Goal: Information Seeking & Learning: Learn about a topic

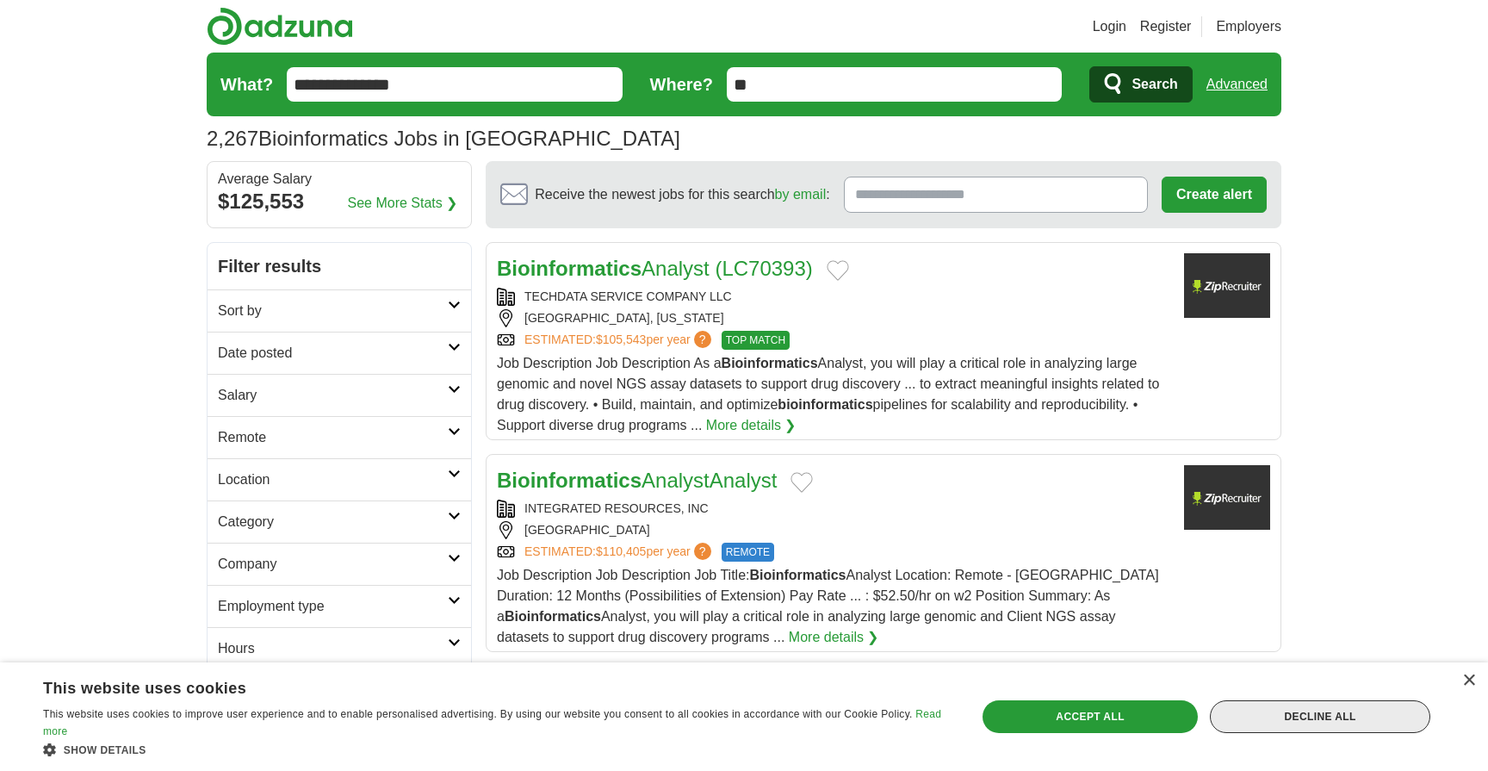
click at [1291, 711] on div "Decline all" at bounding box center [1320, 716] width 220 height 33
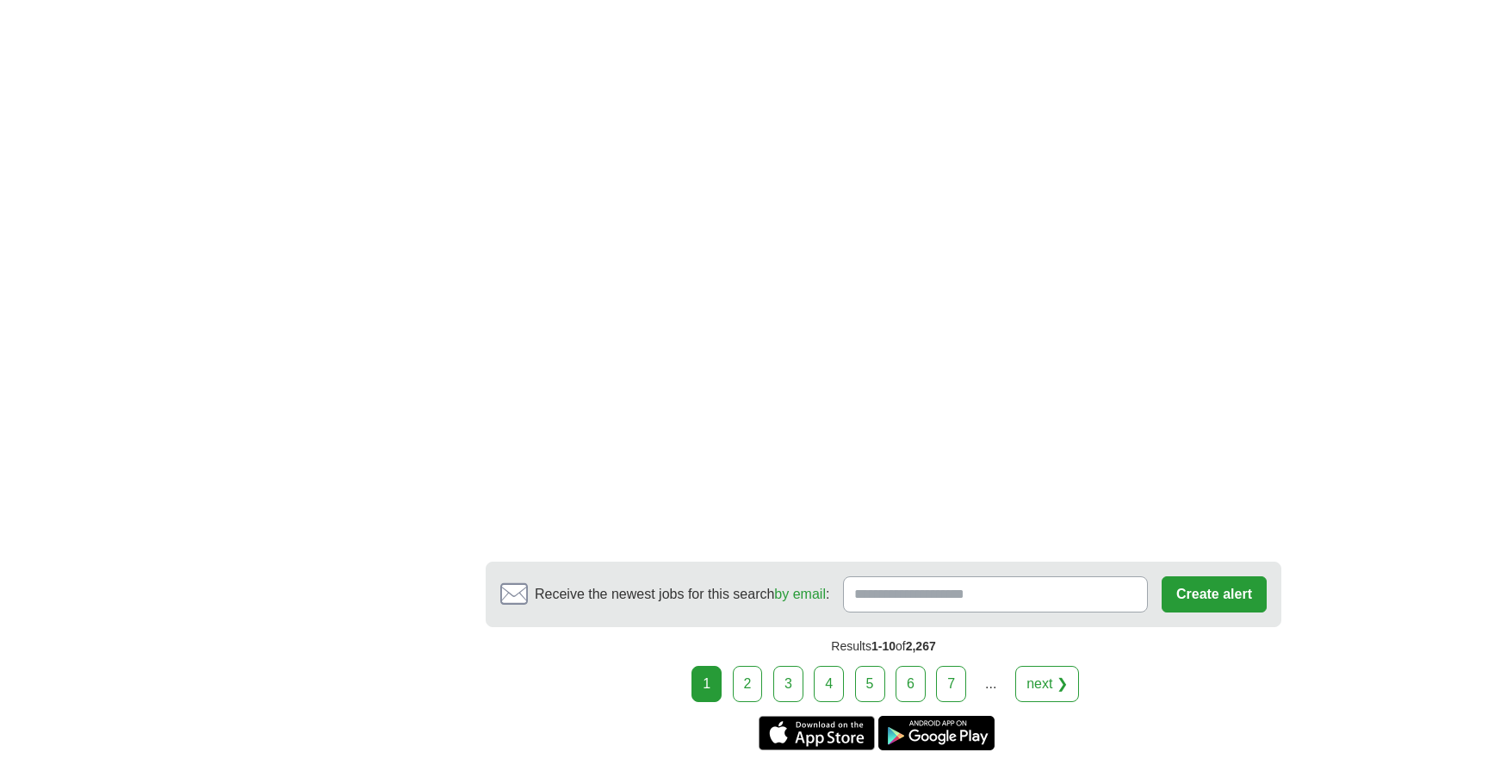
scroll to position [2791, 0]
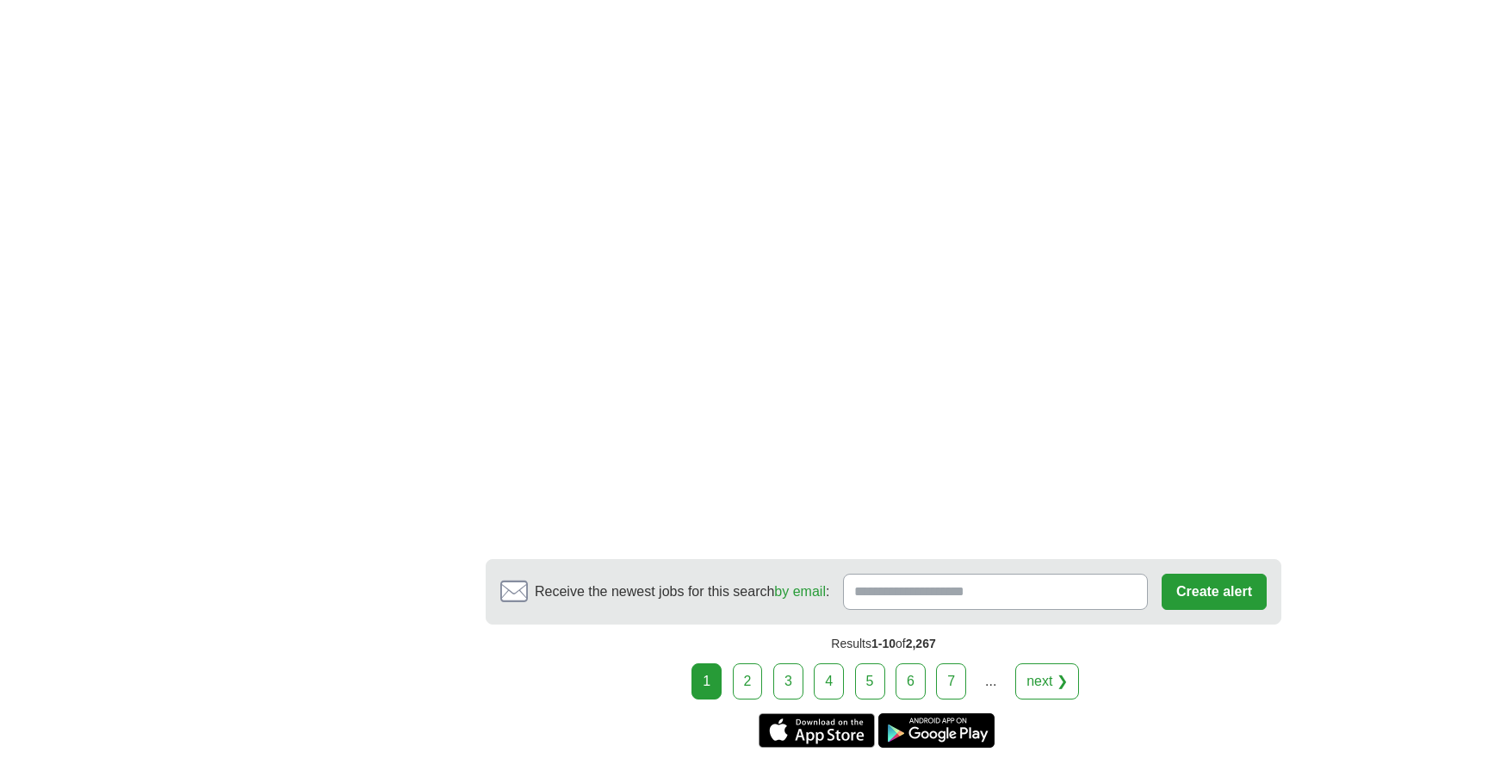
click at [755, 663] on link "2" at bounding box center [748, 681] width 30 height 36
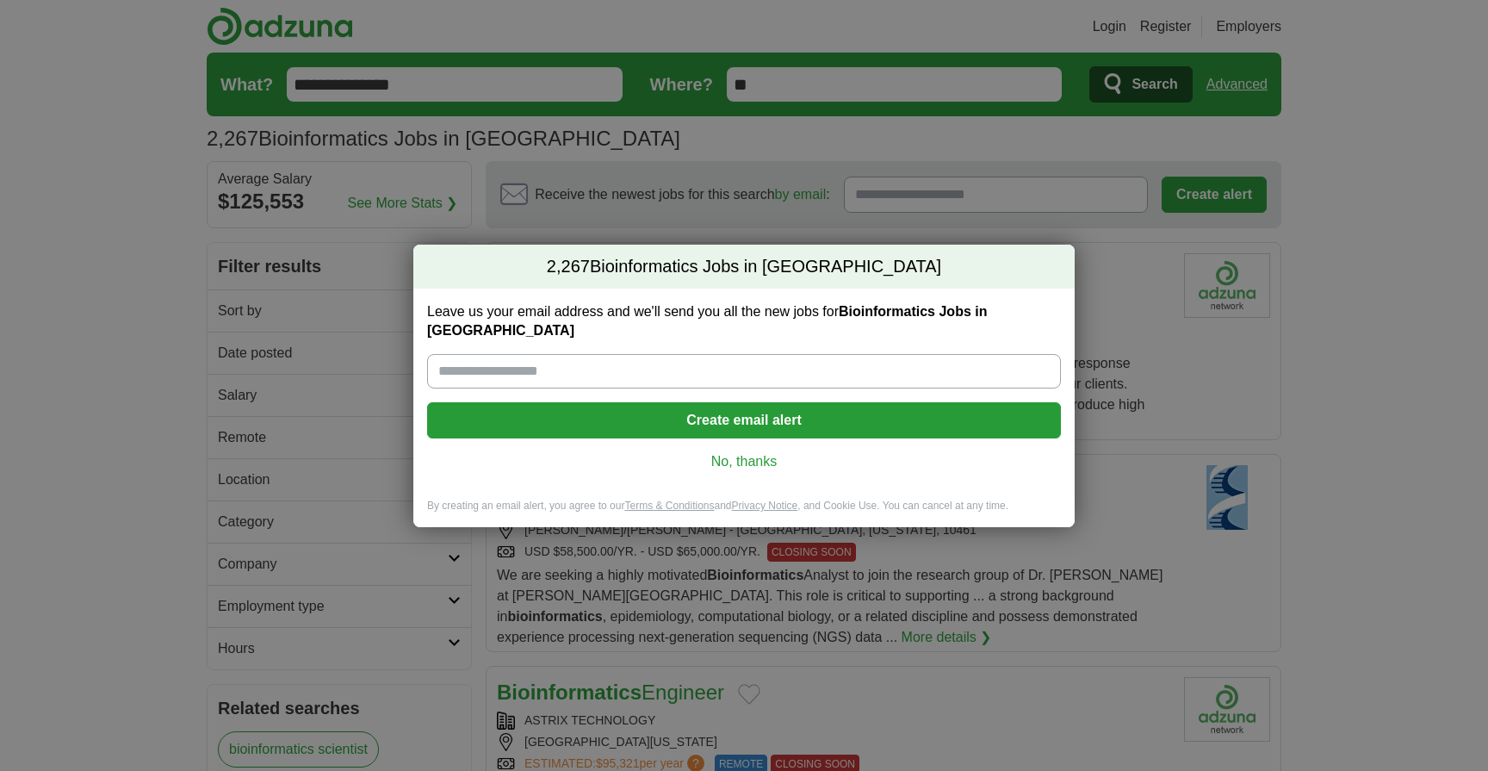
click at [729, 452] on link "No, thanks" at bounding box center [744, 461] width 606 height 19
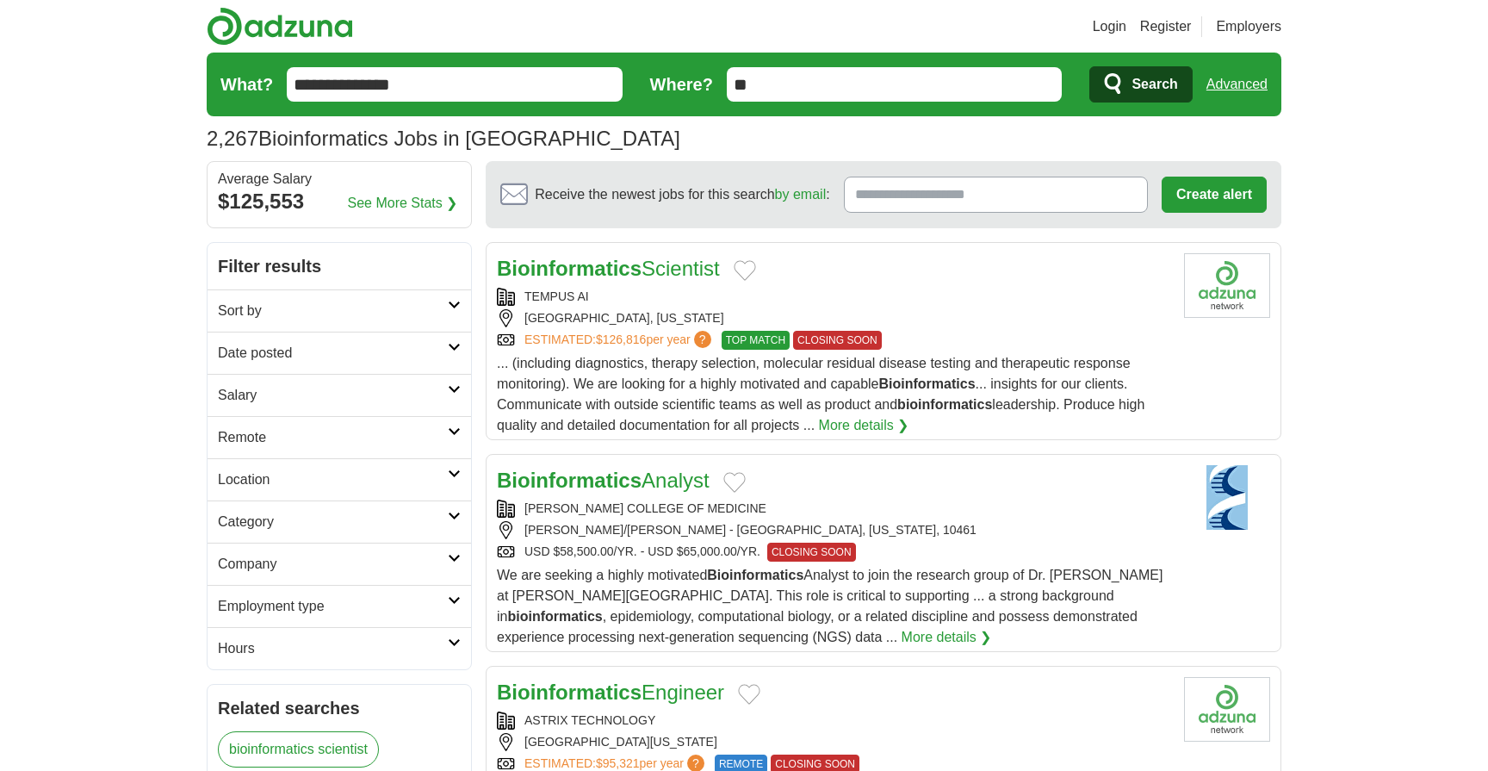
click at [339, 495] on link "Location" at bounding box center [340, 479] width 264 height 42
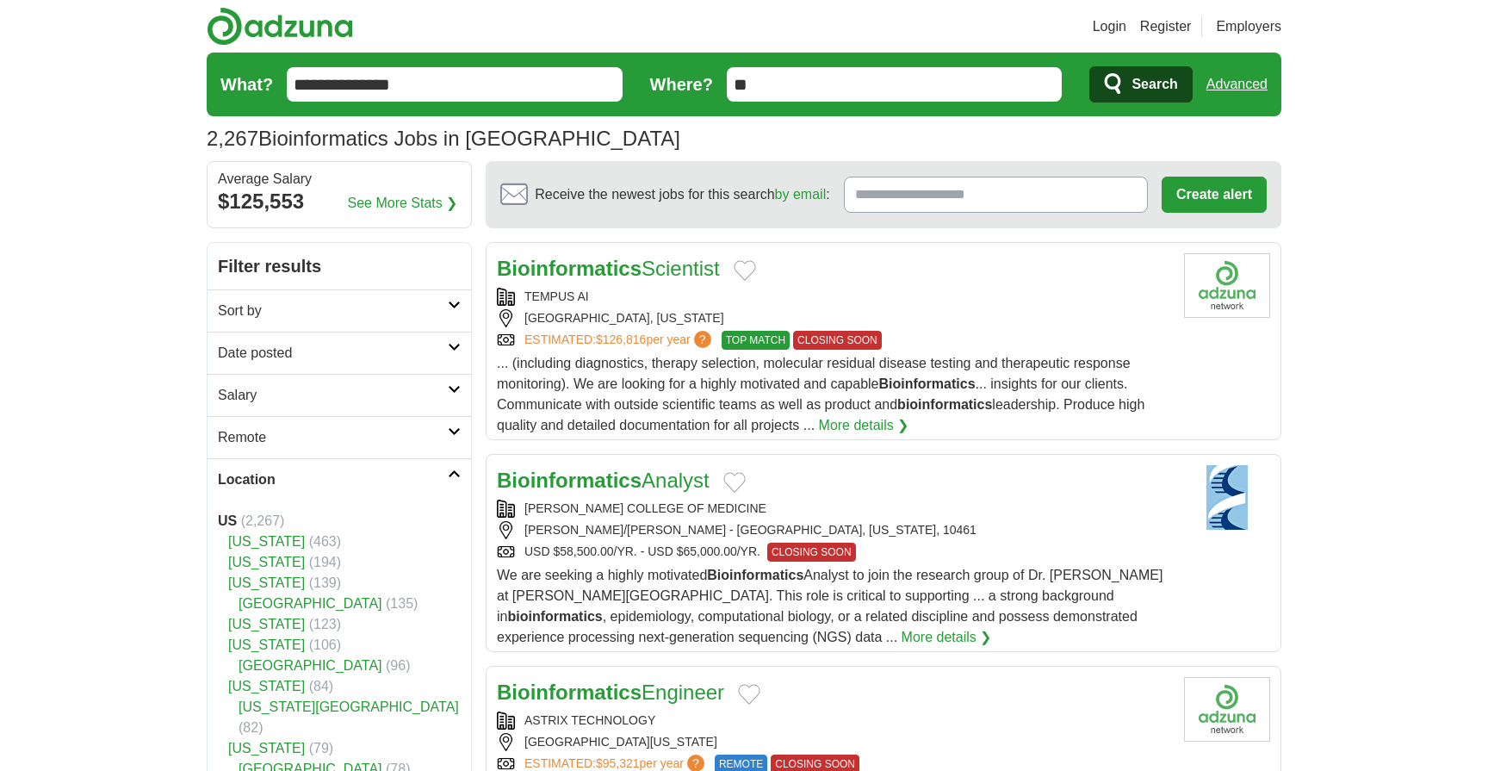
click at [262, 543] on link "[US_STATE]" at bounding box center [266, 541] width 77 height 15
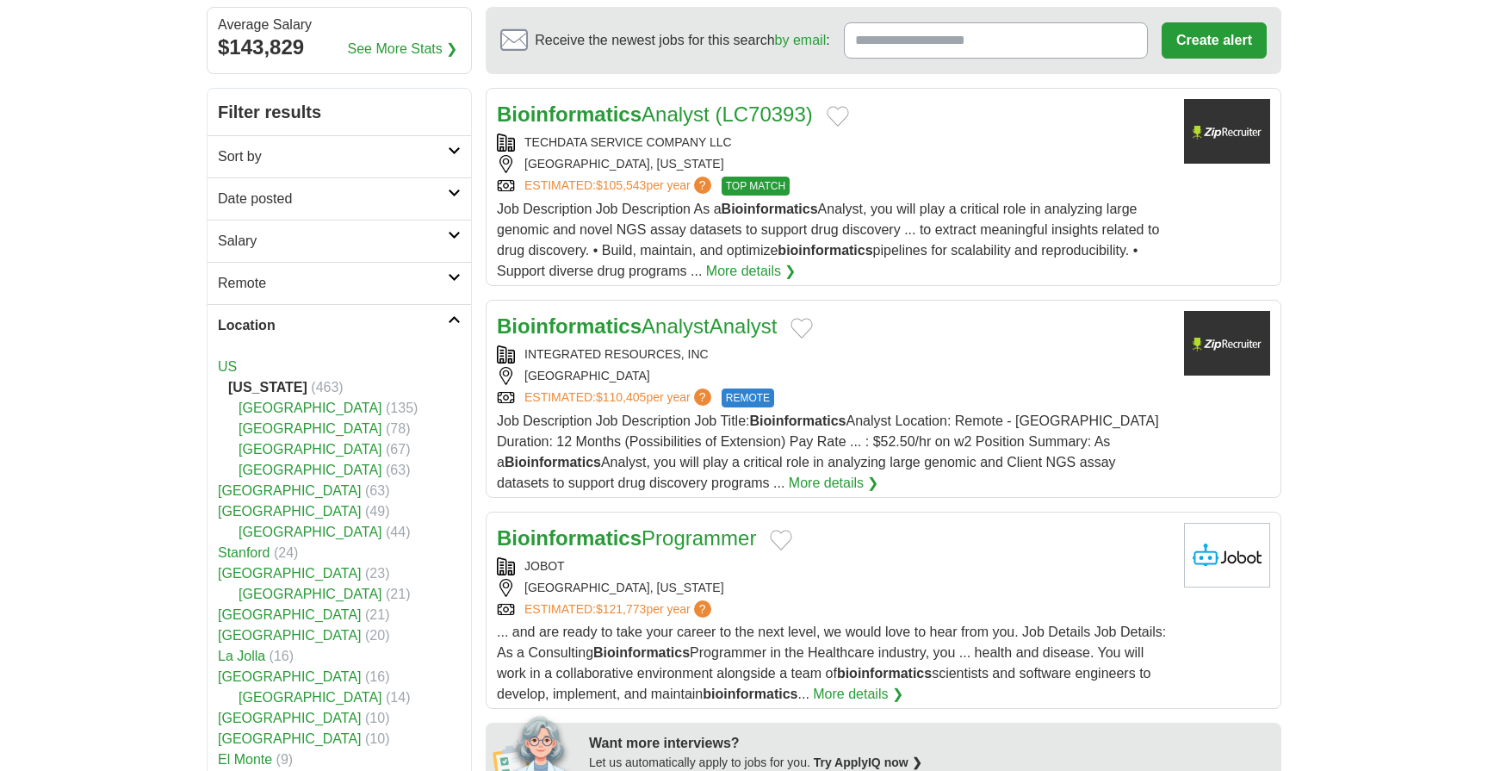
scroll to position [290, 0]
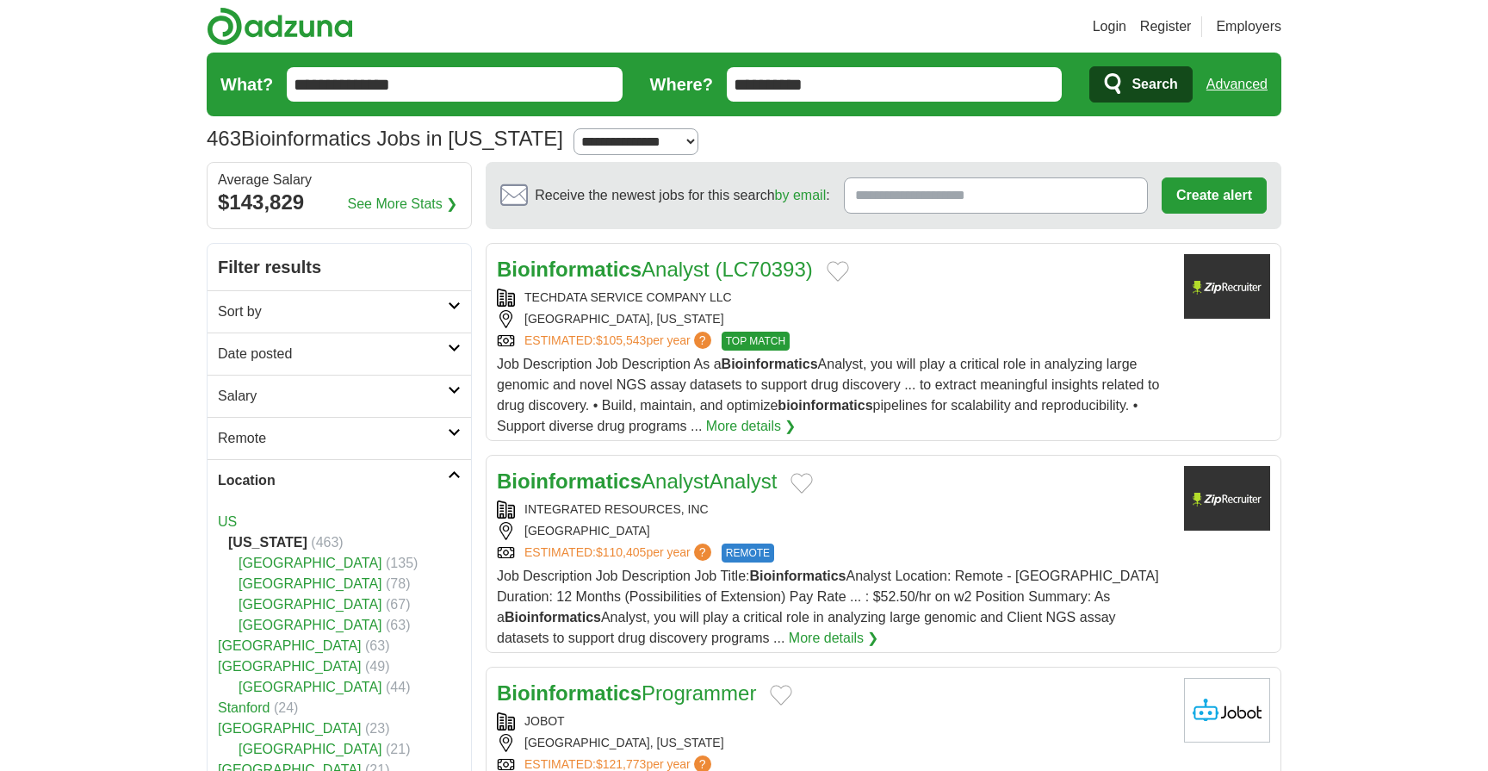
click at [605, 137] on select "**********" at bounding box center [636, 141] width 125 height 27
click at [419, 294] on link "Sort by" at bounding box center [340, 311] width 264 height 42
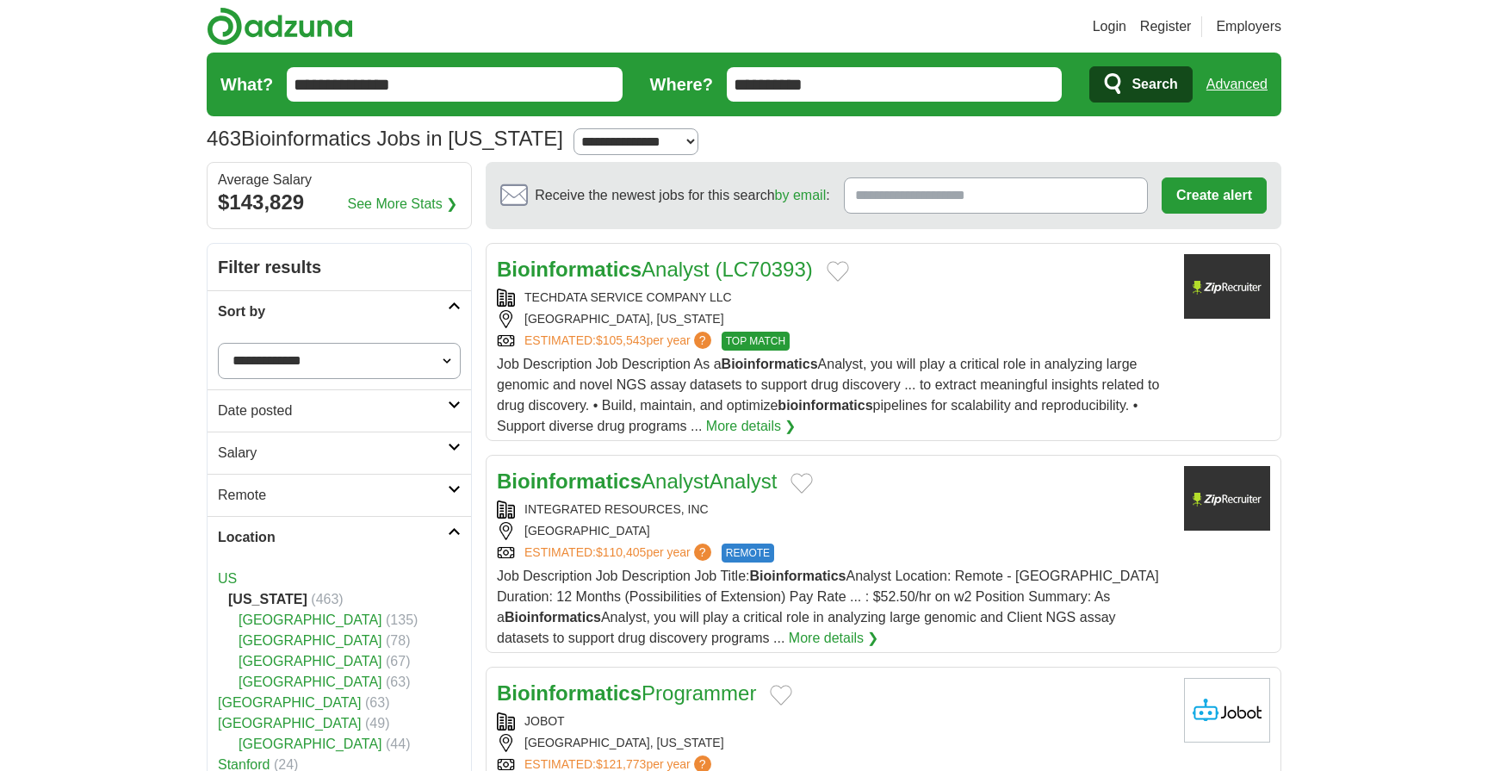
click at [369, 361] on select "**********" at bounding box center [339, 361] width 243 height 36
select select "**********"
click at [218, 343] on select "**********" at bounding box center [339, 361] width 243 height 36
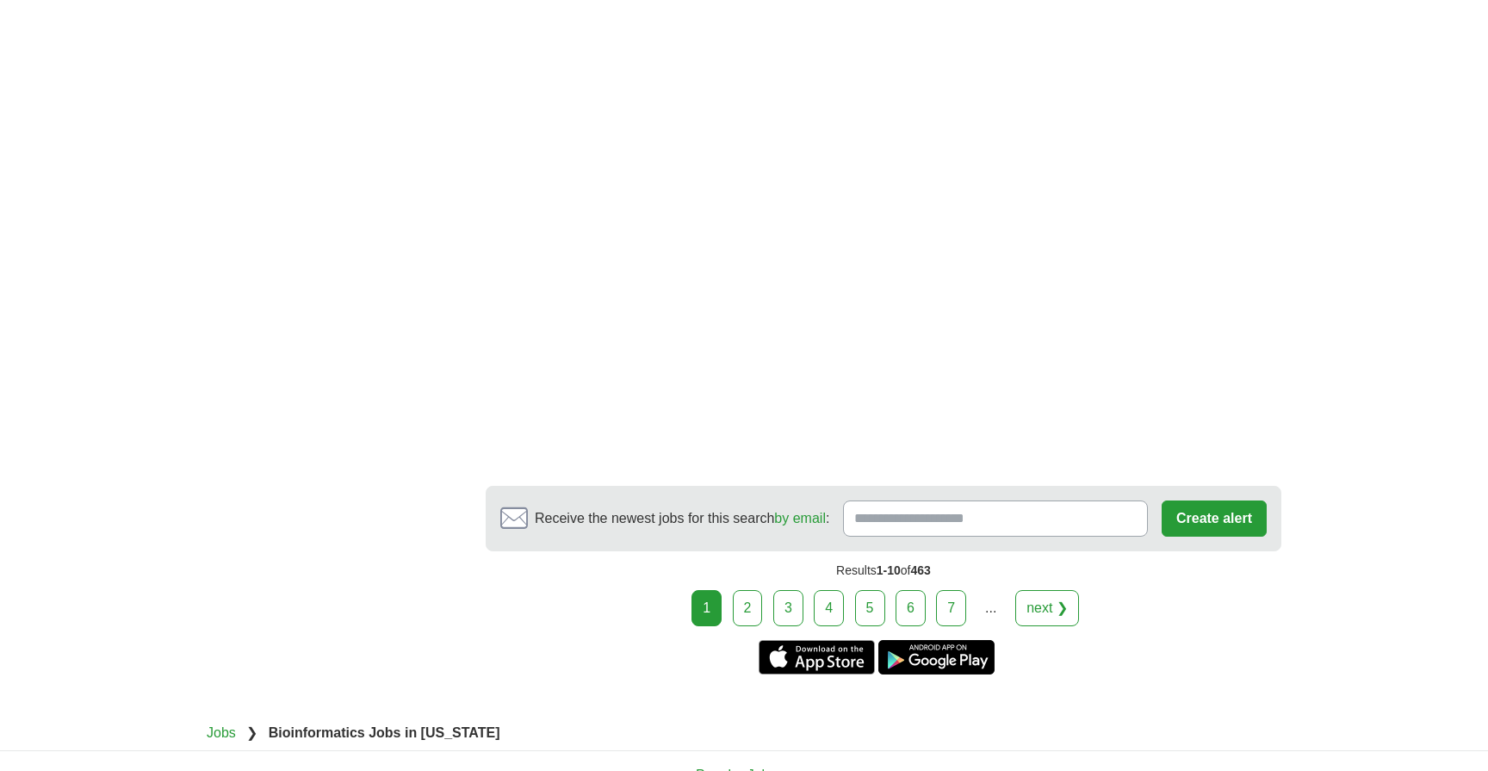
scroll to position [2514, 0]
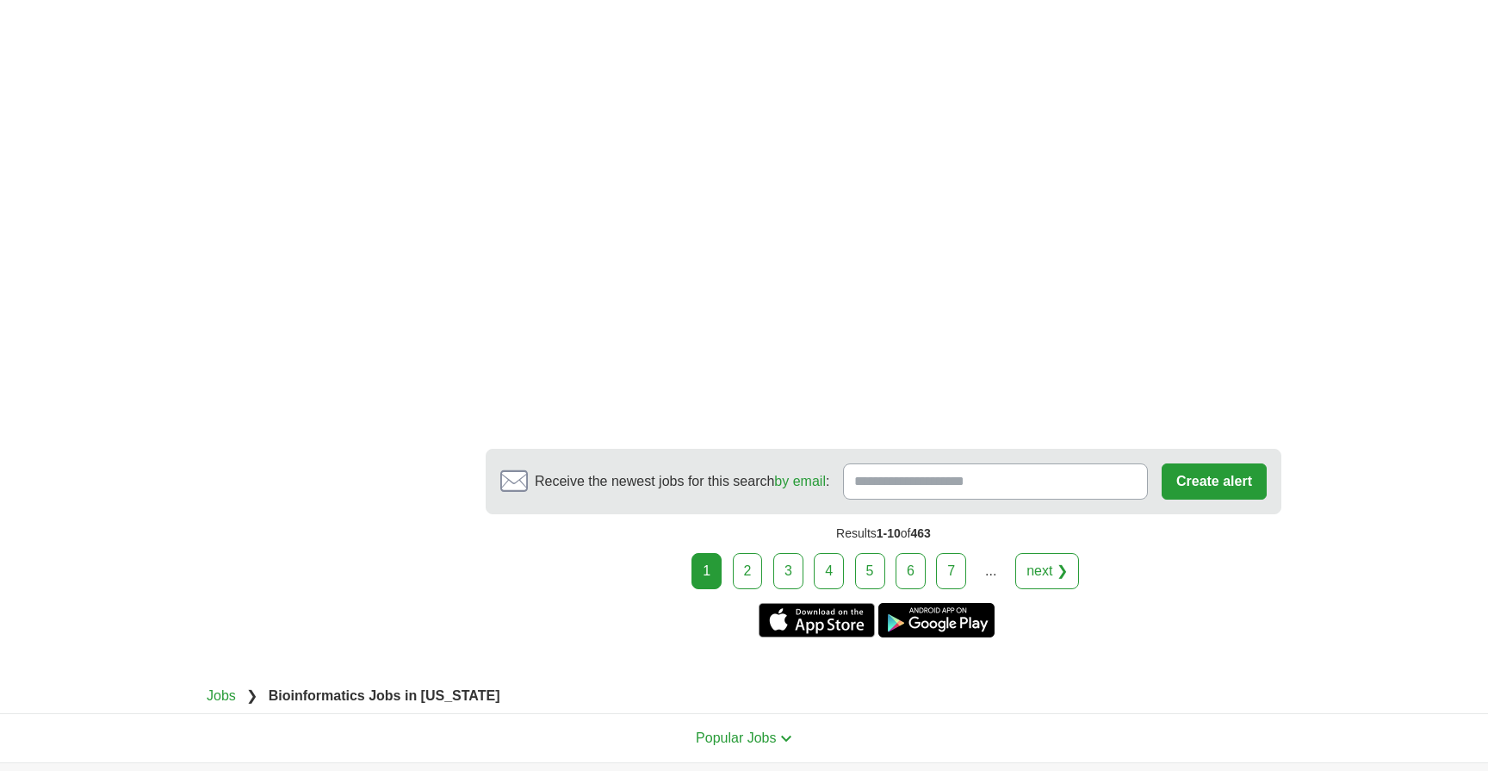
click at [747, 553] on link "2" at bounding box center [748, 571] width 30 height 36
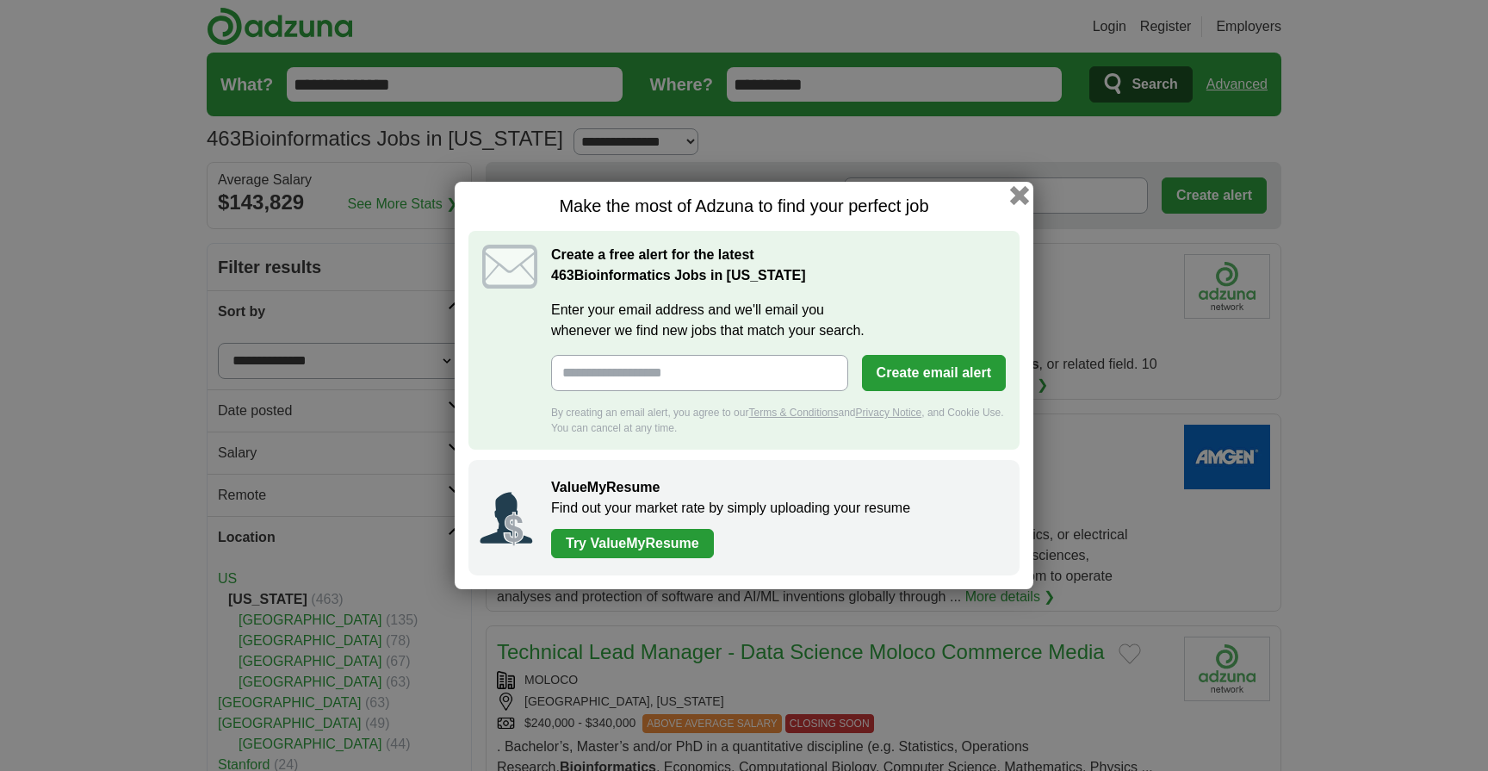
click at [1026, 190] on button "button" at bounding box center [1019, 195] width 19 height 19
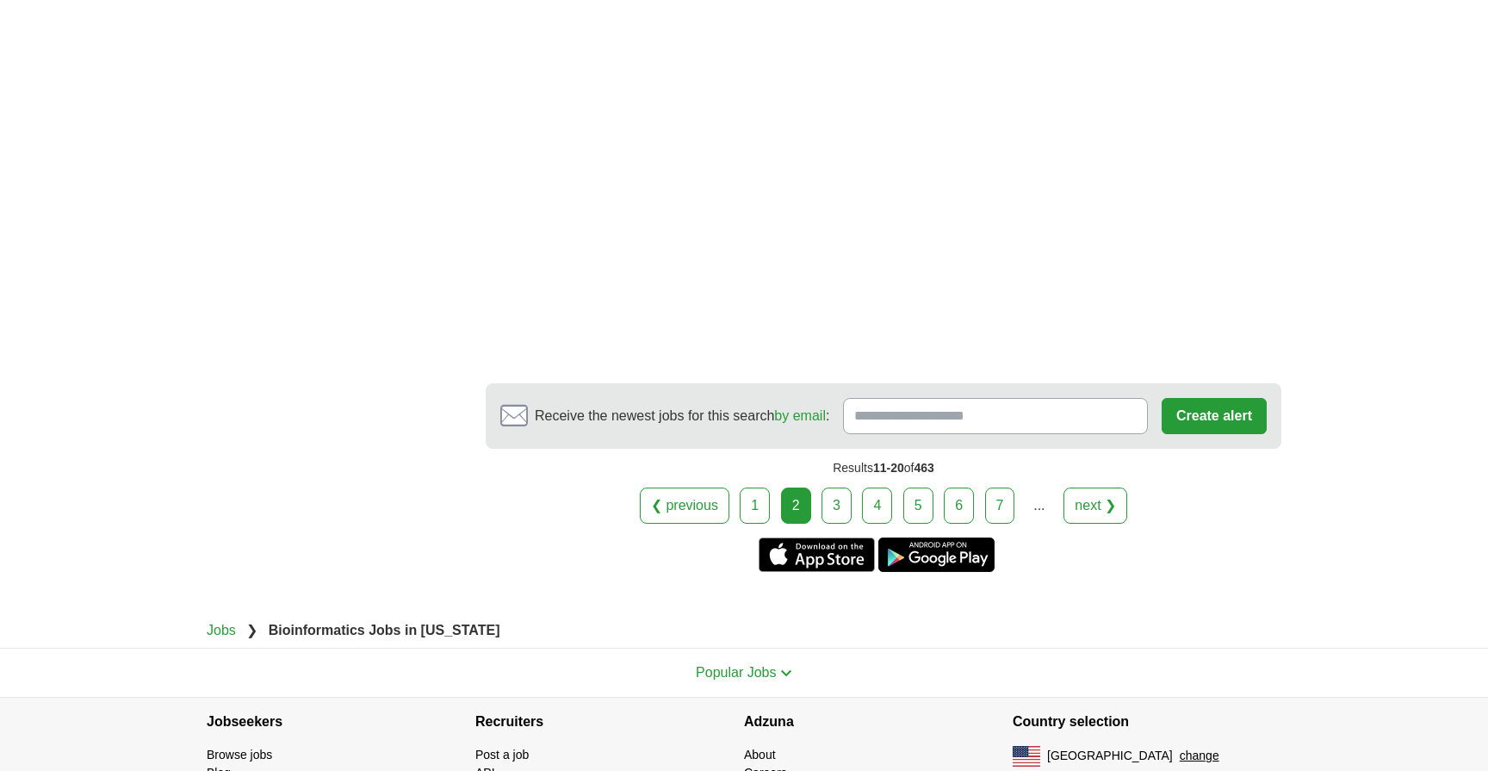
scroll to position [2709, 0]
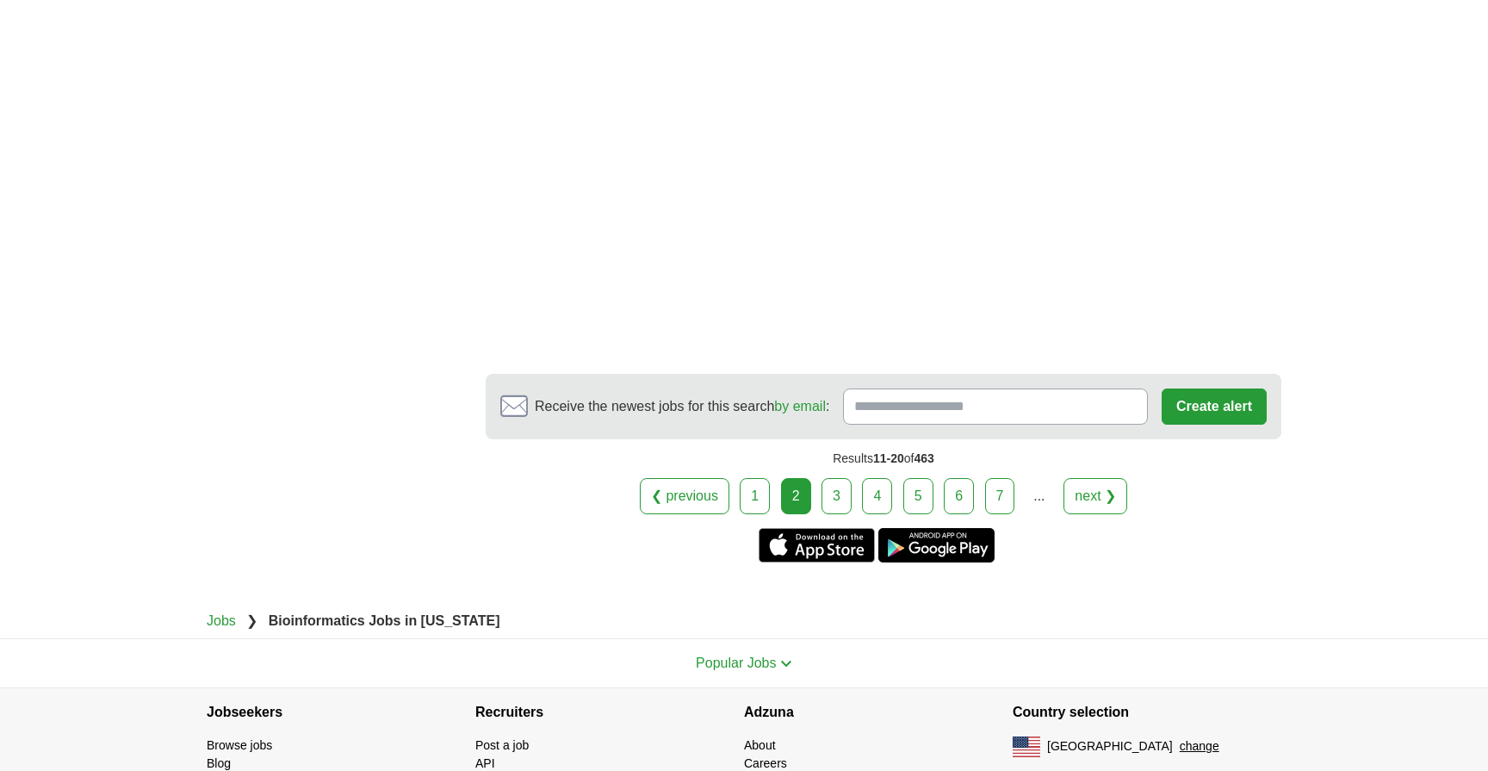
click at [835, 478] on link "3" at bounding box center [837, 496] width 30 height 36
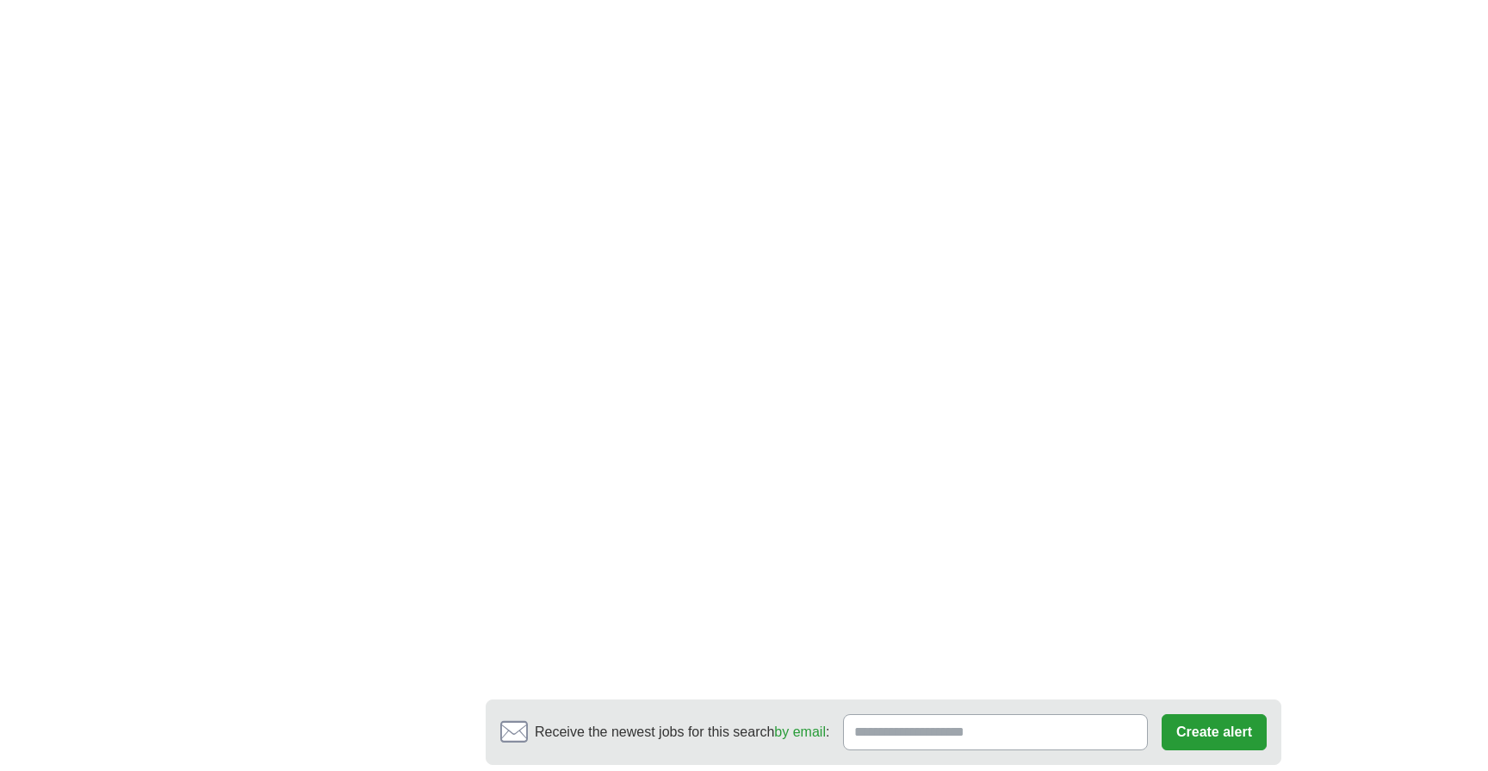
scroll to position [2449, 0]
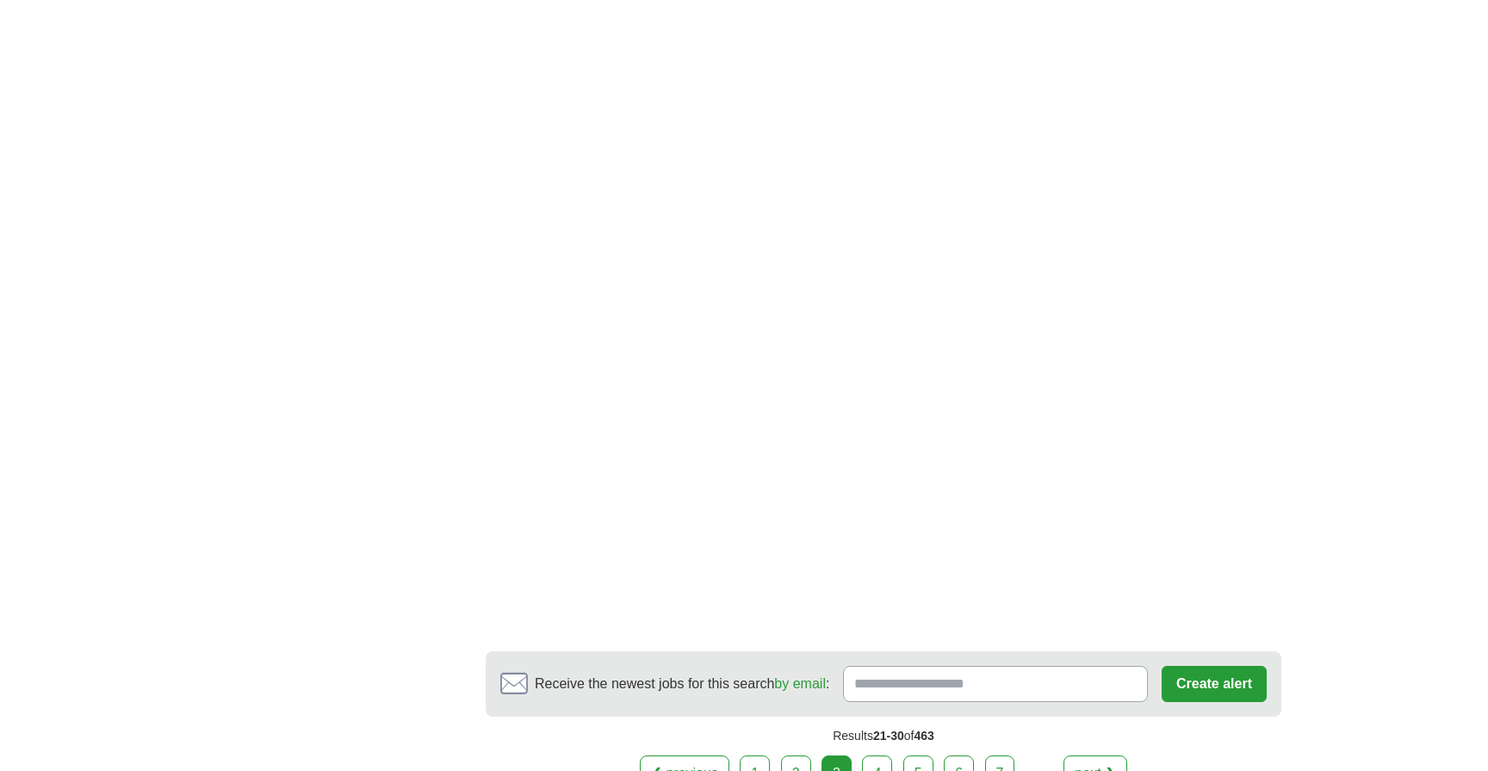
click at [889, 755] on link "4" at bounding box center [877, 773] width 30 height 36
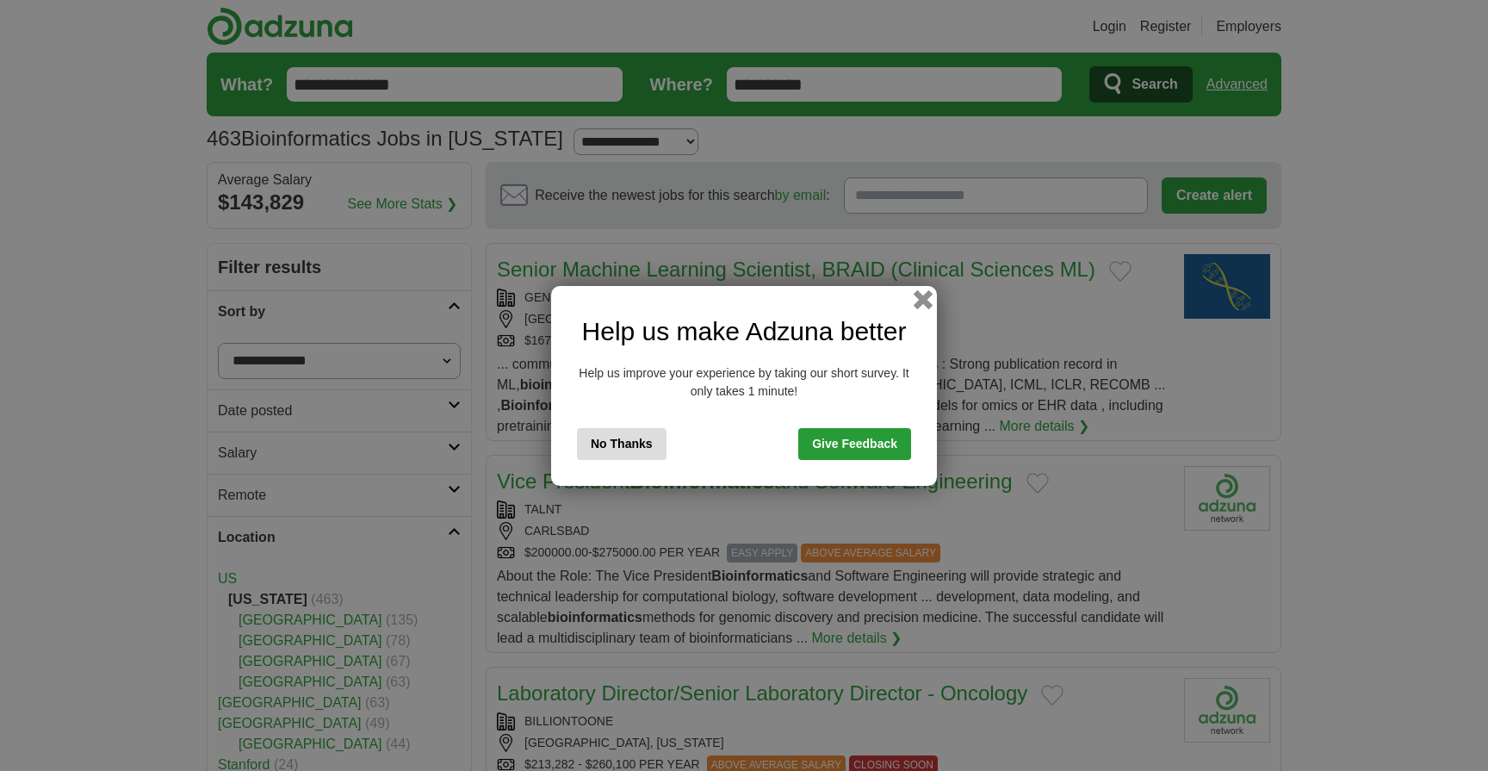
click at [928, 302] on button "button" at bounding box center [923, 298] width 19 height 19
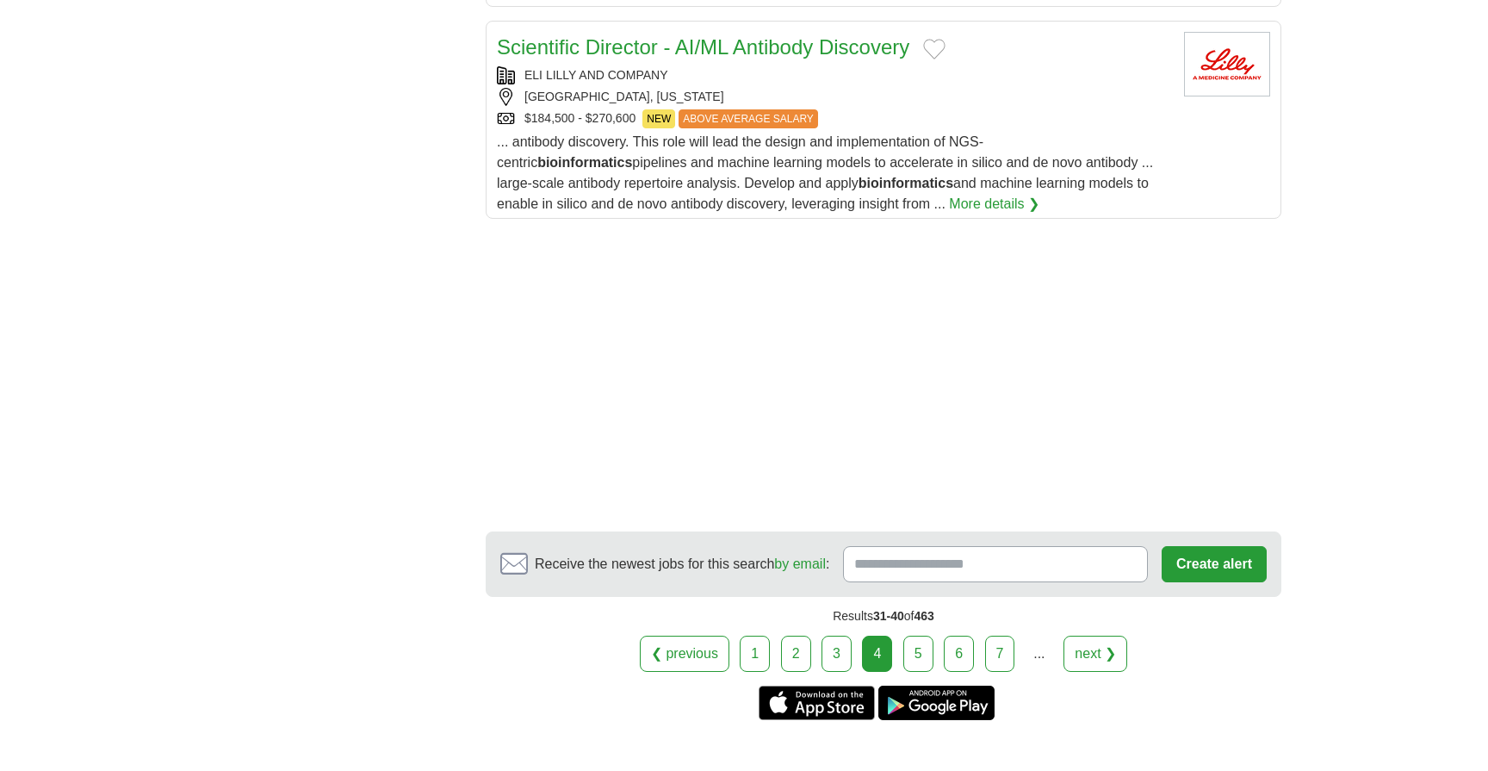
scroll to position [2269, 0]
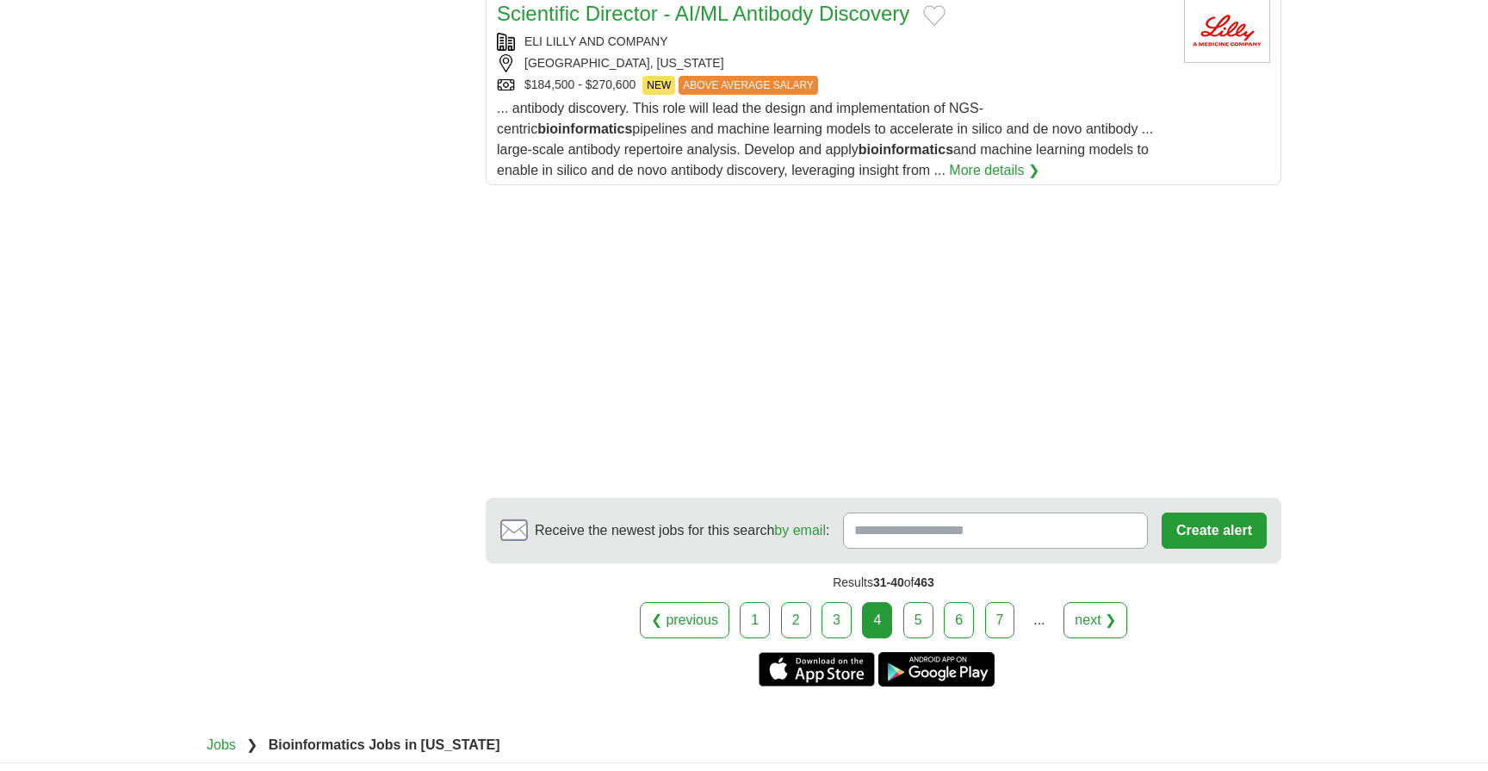
click at [914, 602] on link "5" at bounding box center [918, 620] width 30 height 36
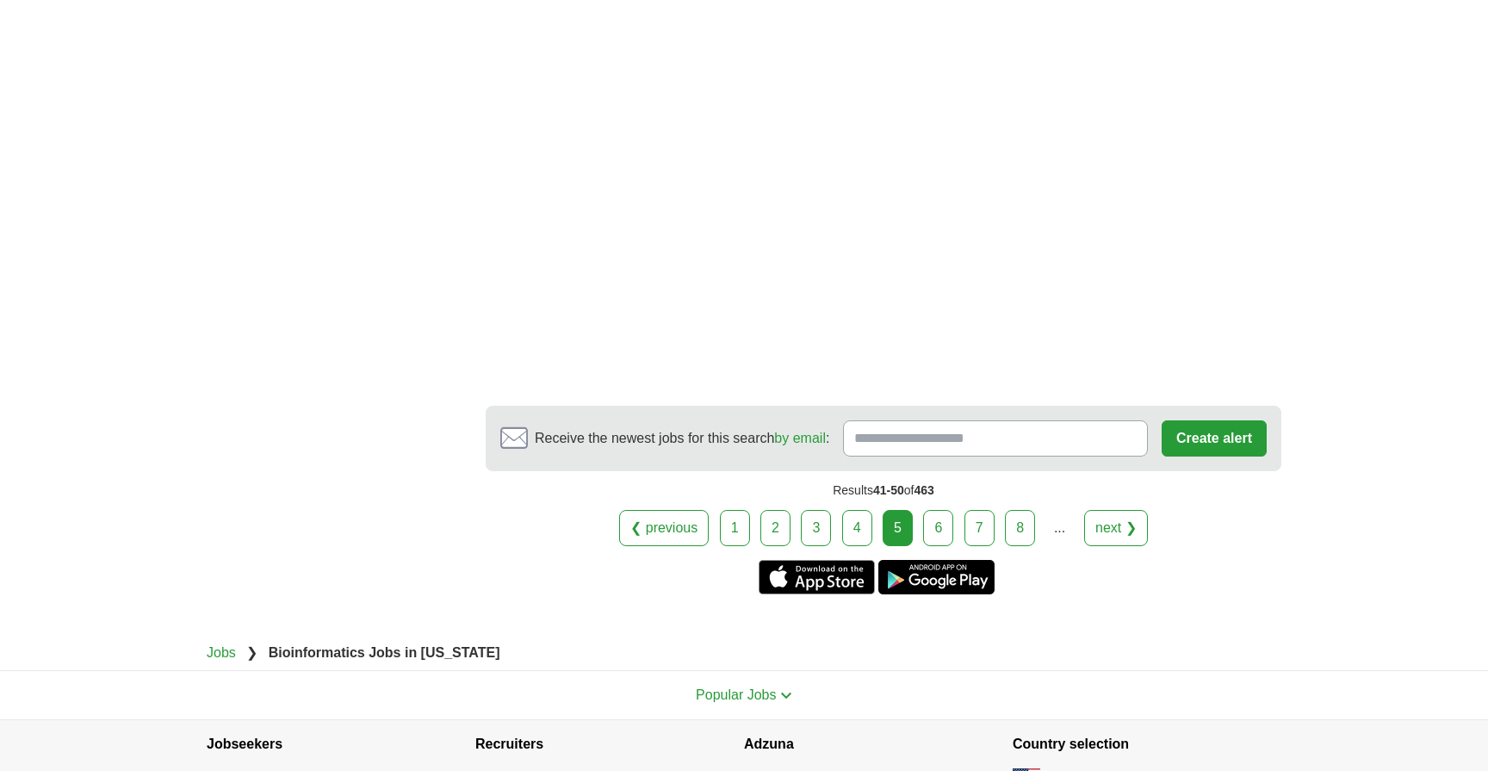
scroll to position [2759, 0]
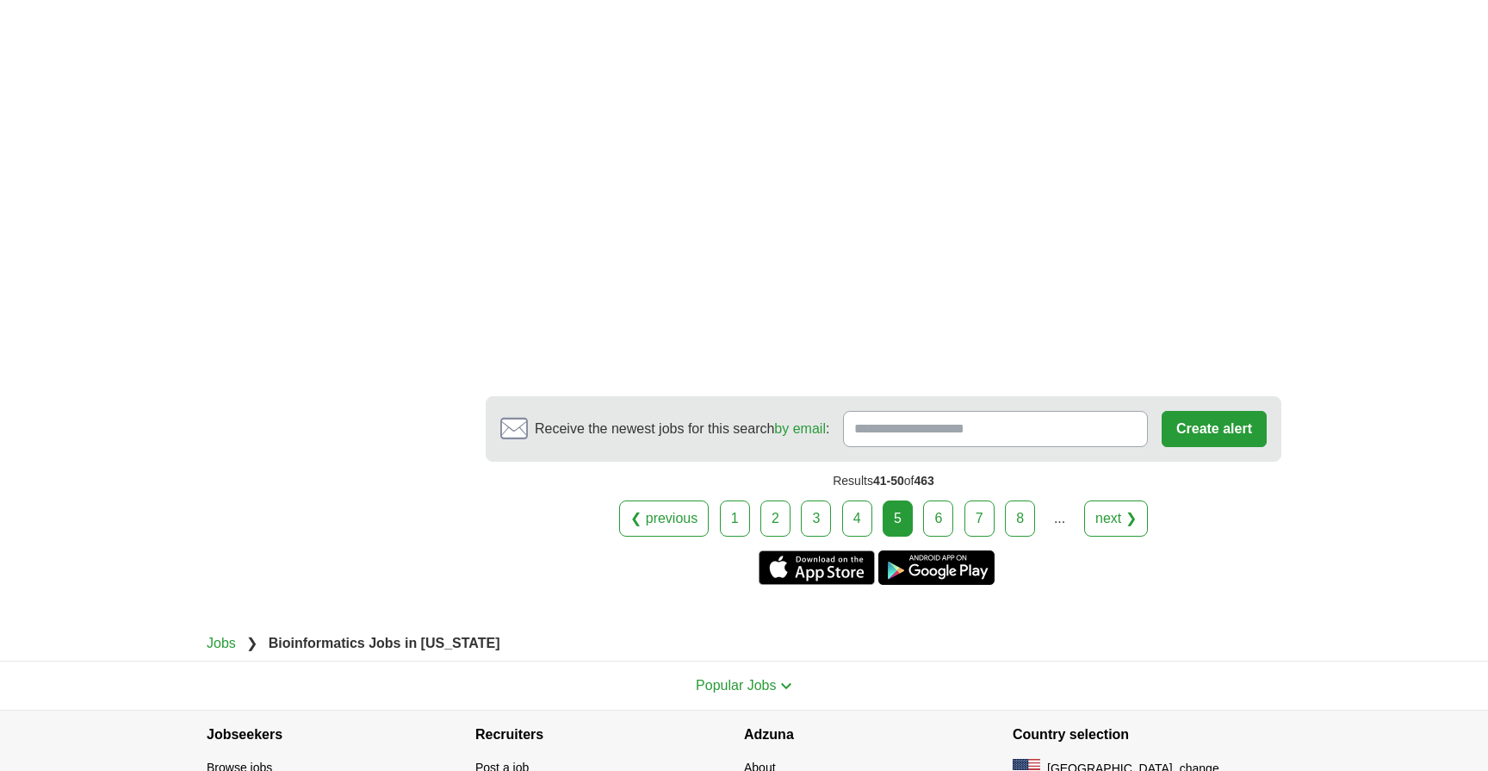
click at [941, 500] on link "6" at bounding box center [938, 518] width 30 height 36
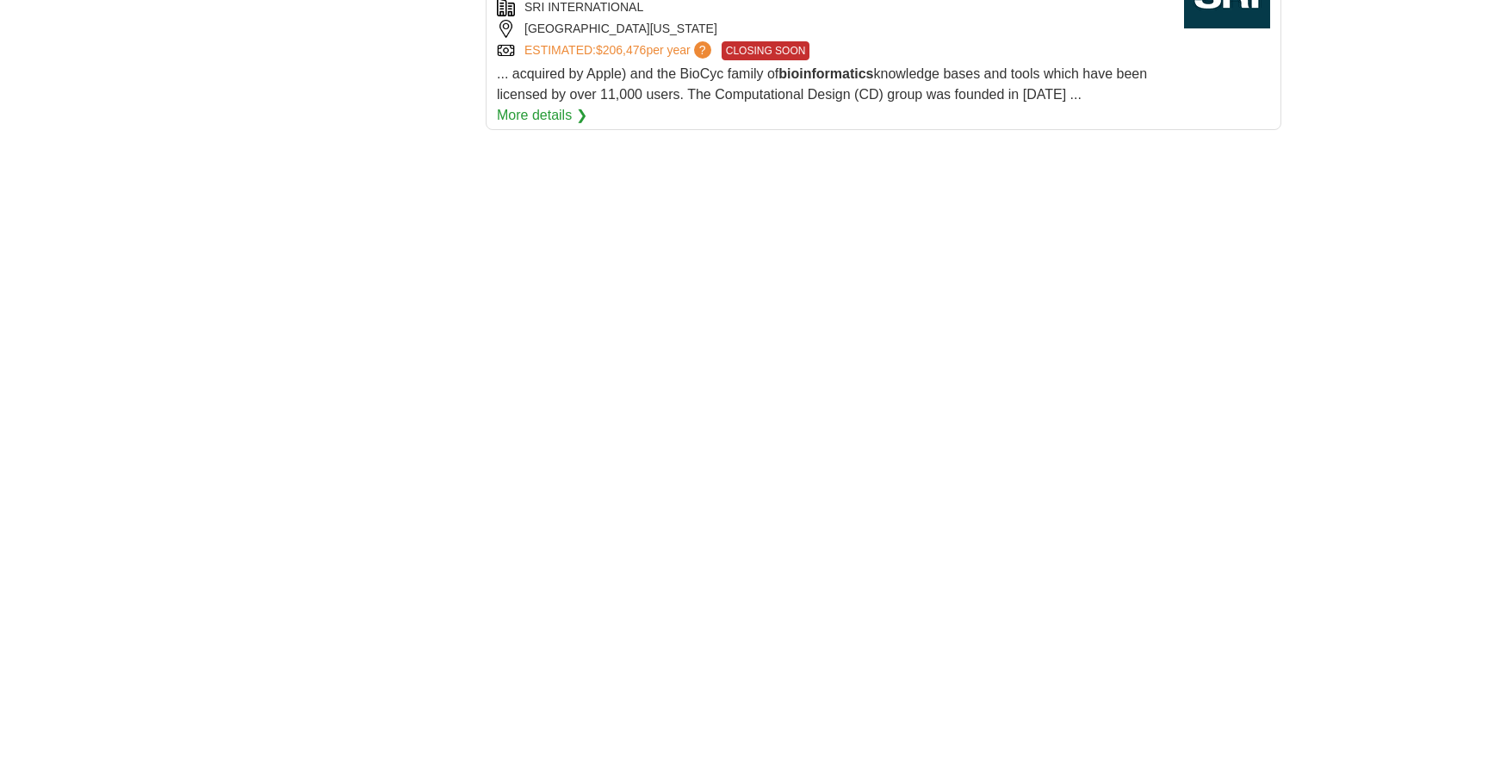
scroll to position [2089, 0]
